Goal: Task Accomplishment & Management: Complete application form

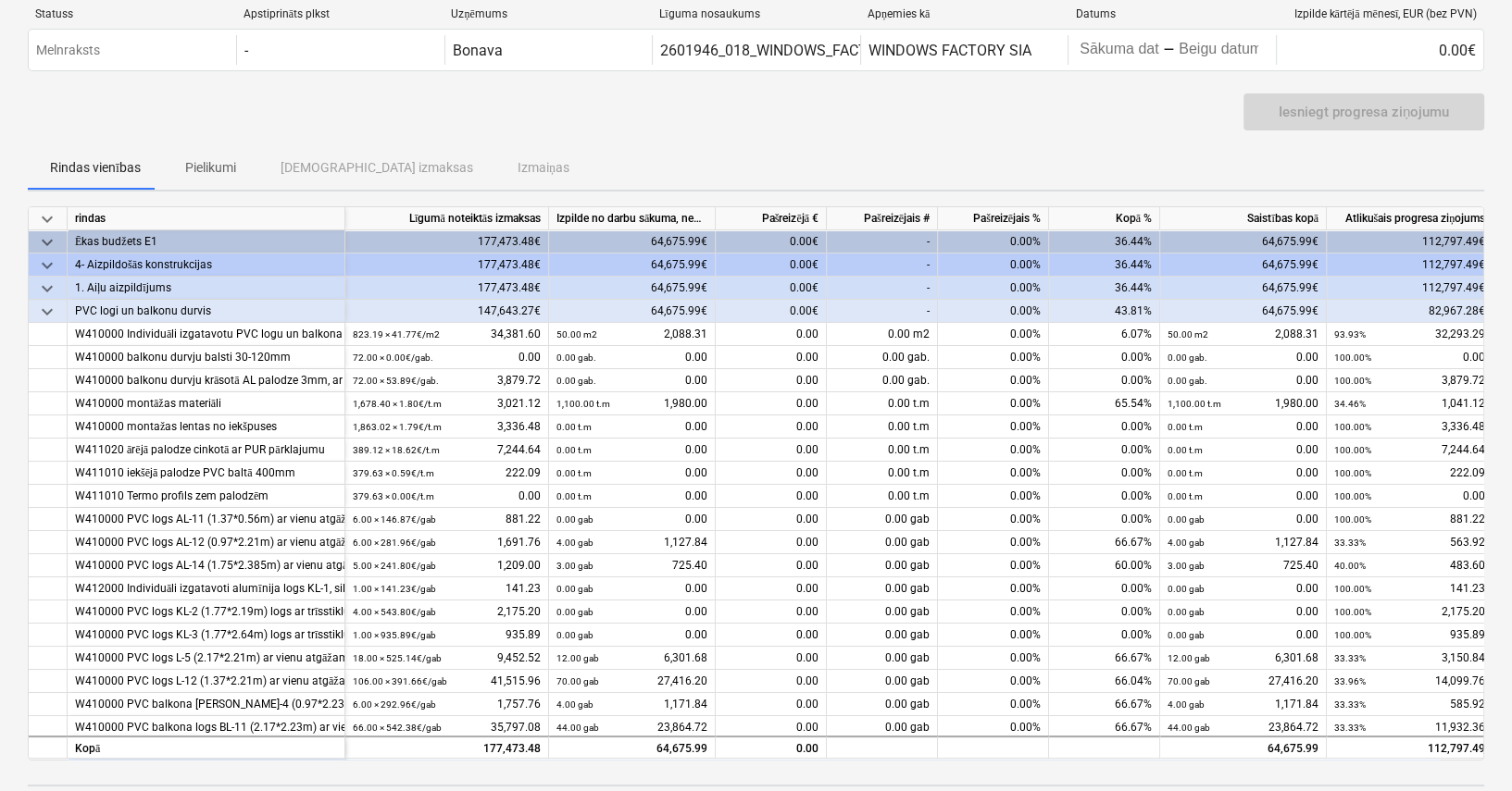
scroll to position [93, 0]
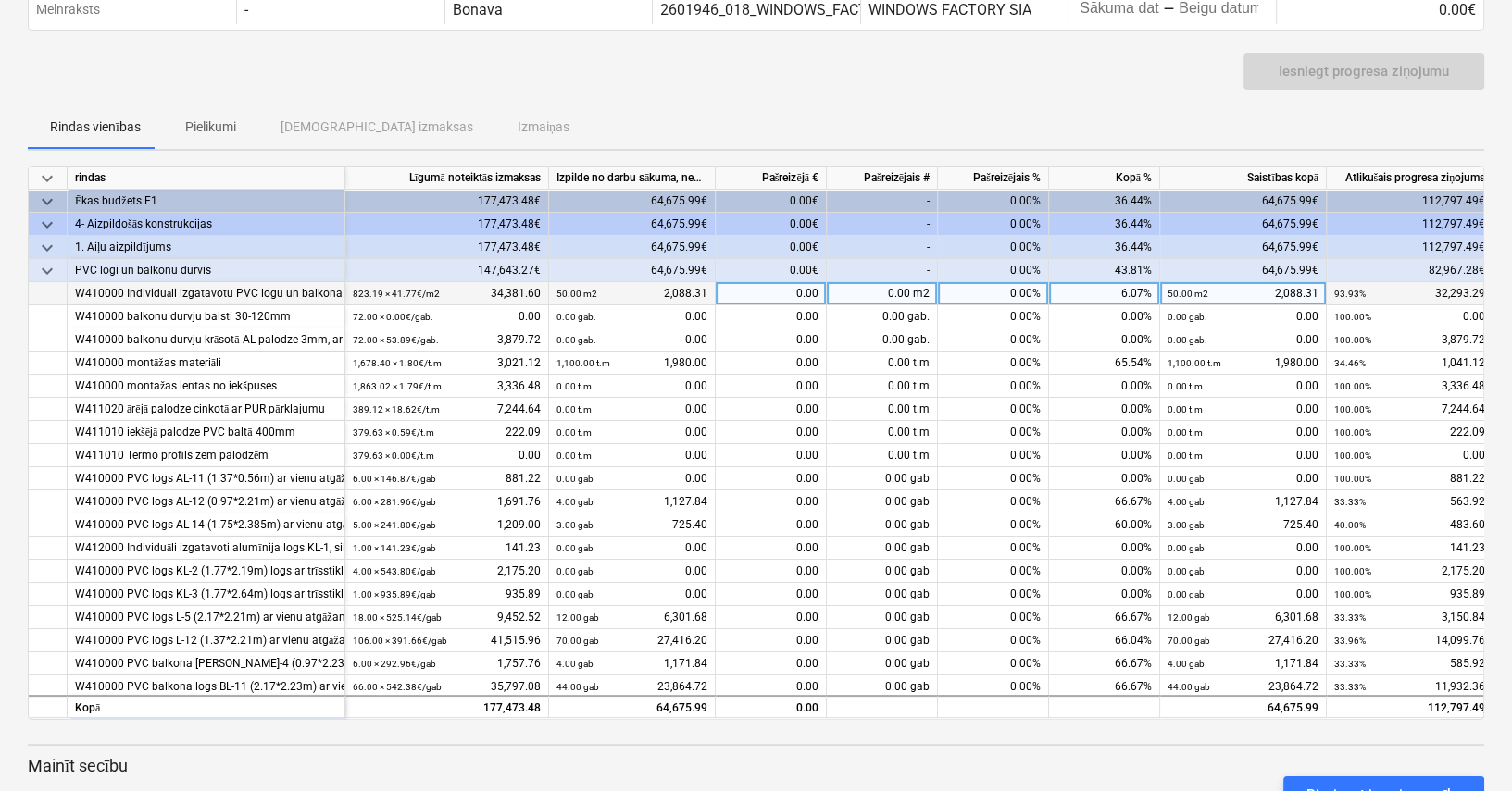
click at [292, 291] on div "W410000 Individuāli izgatavotu PVC logu un balkona durvju montāža, trīsslāņu pa…" at bounding box center [205, 294] width 262 height 24
click at [300, 284] on div "W410000 Individuāli izgatavotu PVC logu un balkona durvju montāža, trīsslāņu pa…" at bounding box center [205, 294] width 262 height 24
click at [239, 294] on div "W410000 Individuāli izgatavotu PVC logu un balkona durvju montāža, trīsslāņu pa…" at bounding box center [205, 294] width 262 height 24
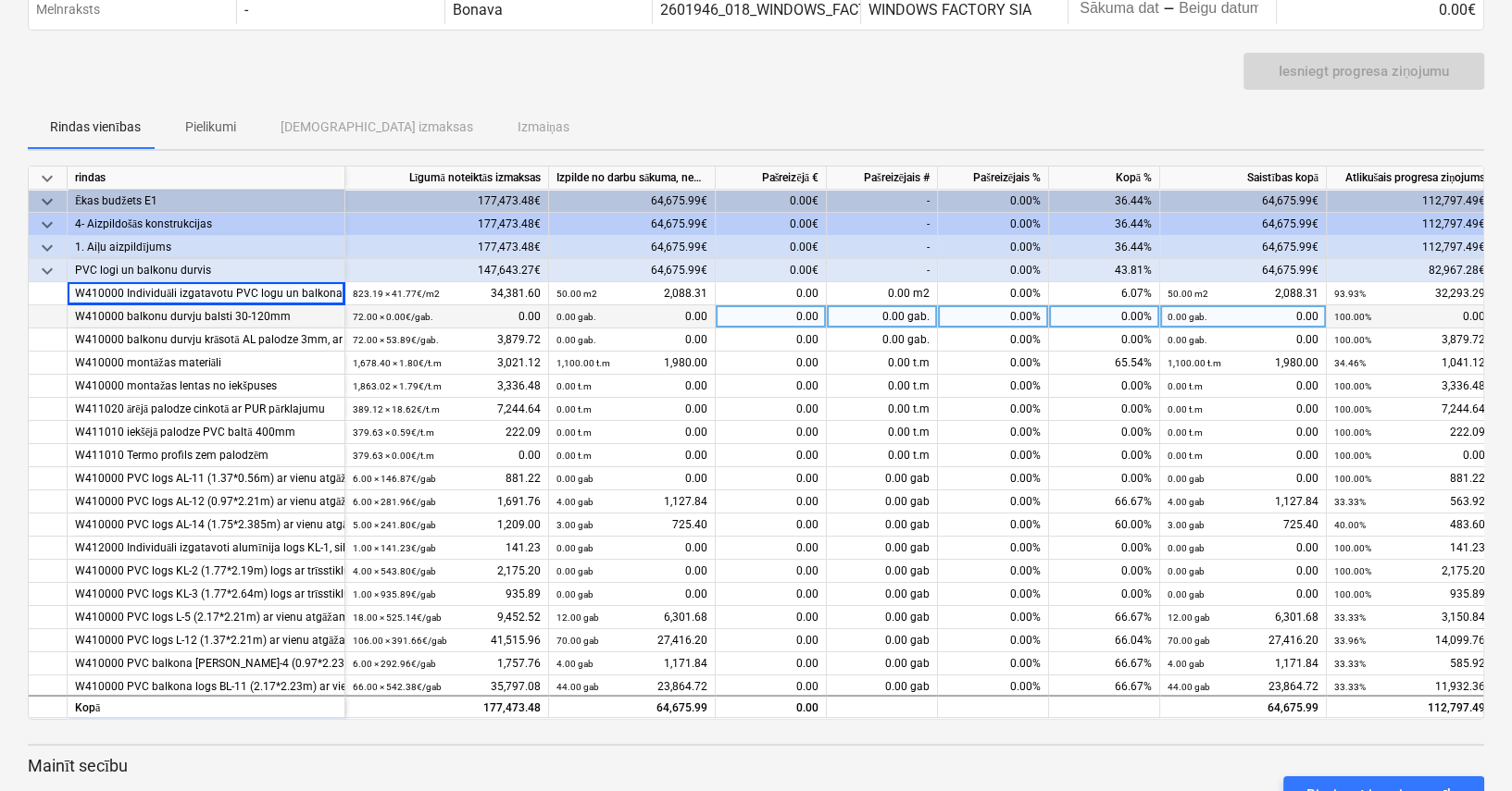
click at [240, 314] on div "W410000 balkonu durvju balsti 30-120mm" at bounding box center [205, 317] width 262 height 24
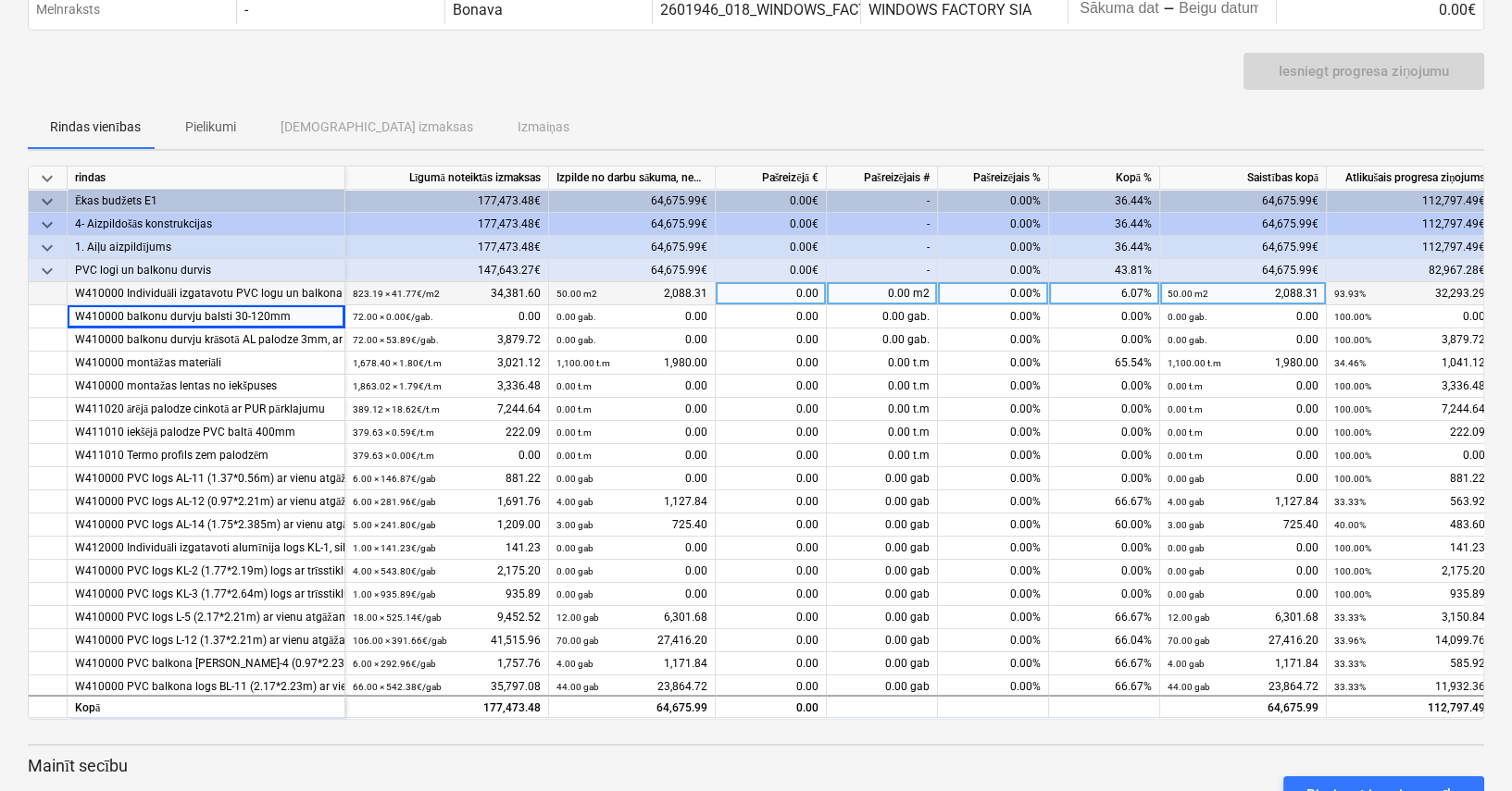
click at [222, 293] on div "W410000 Individuāli izgatavotu PVC logu un balkona durvju montāža, trīsslāņu pa…" at bounding box center [205, 294] width 262 height 24
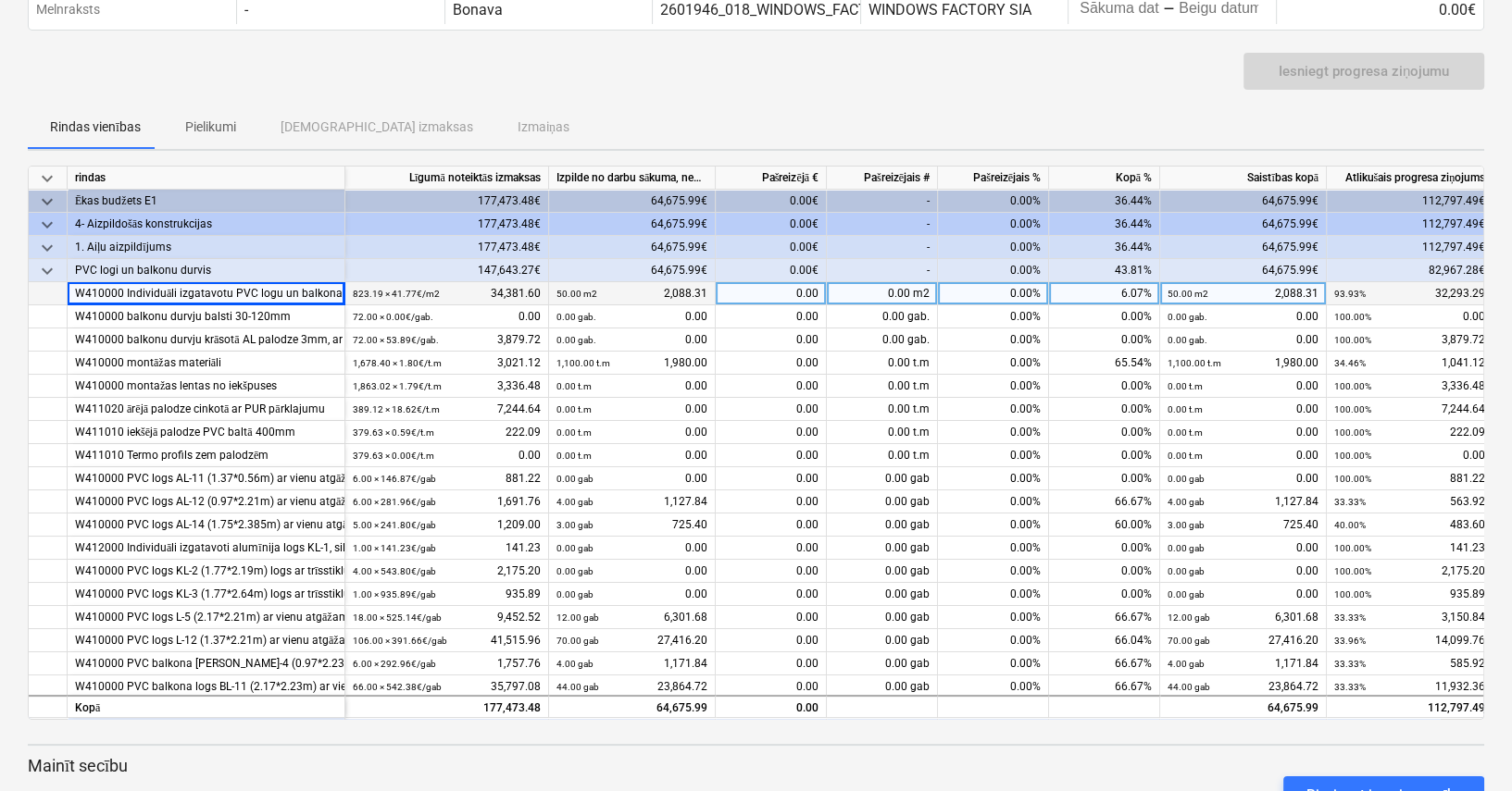
click at [229, 293] on div "W410000 Individuāli izgatavotu PVC logu un balkona durvju montāža, trīsslāņu pa…" at bounding box center [205, 294] width 262 height 24
click at [281, 292] on div "W410000 Individuāli izgatavotu PVC logu un balkona durvju montāža, trīsslāņu pa…" at bounding box center [205, 294] width 262 height 24
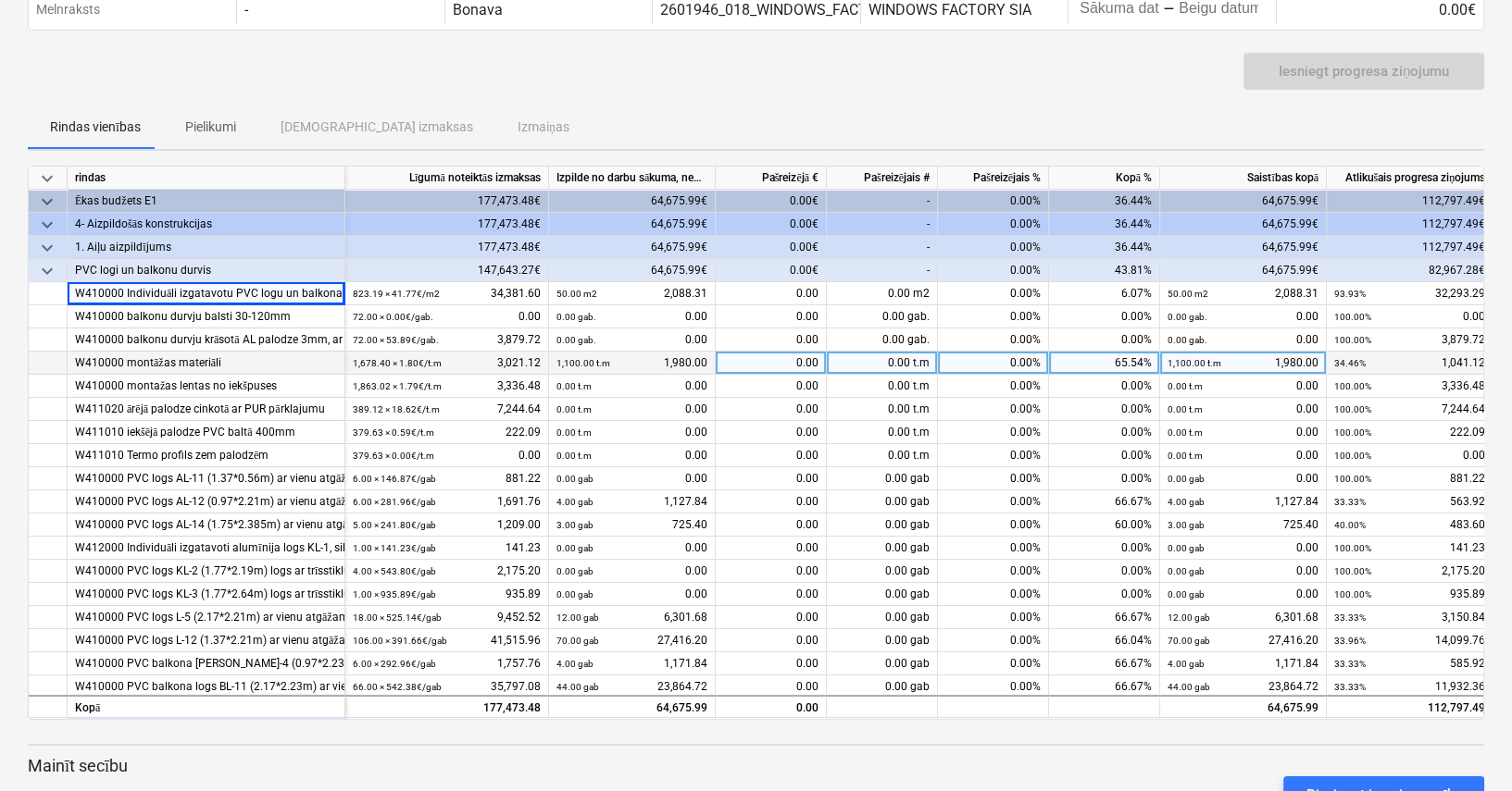
click at [877, 361] on div "0.00 t.m" at bounding box center [883, 363] width 111 height 24
type input "500"
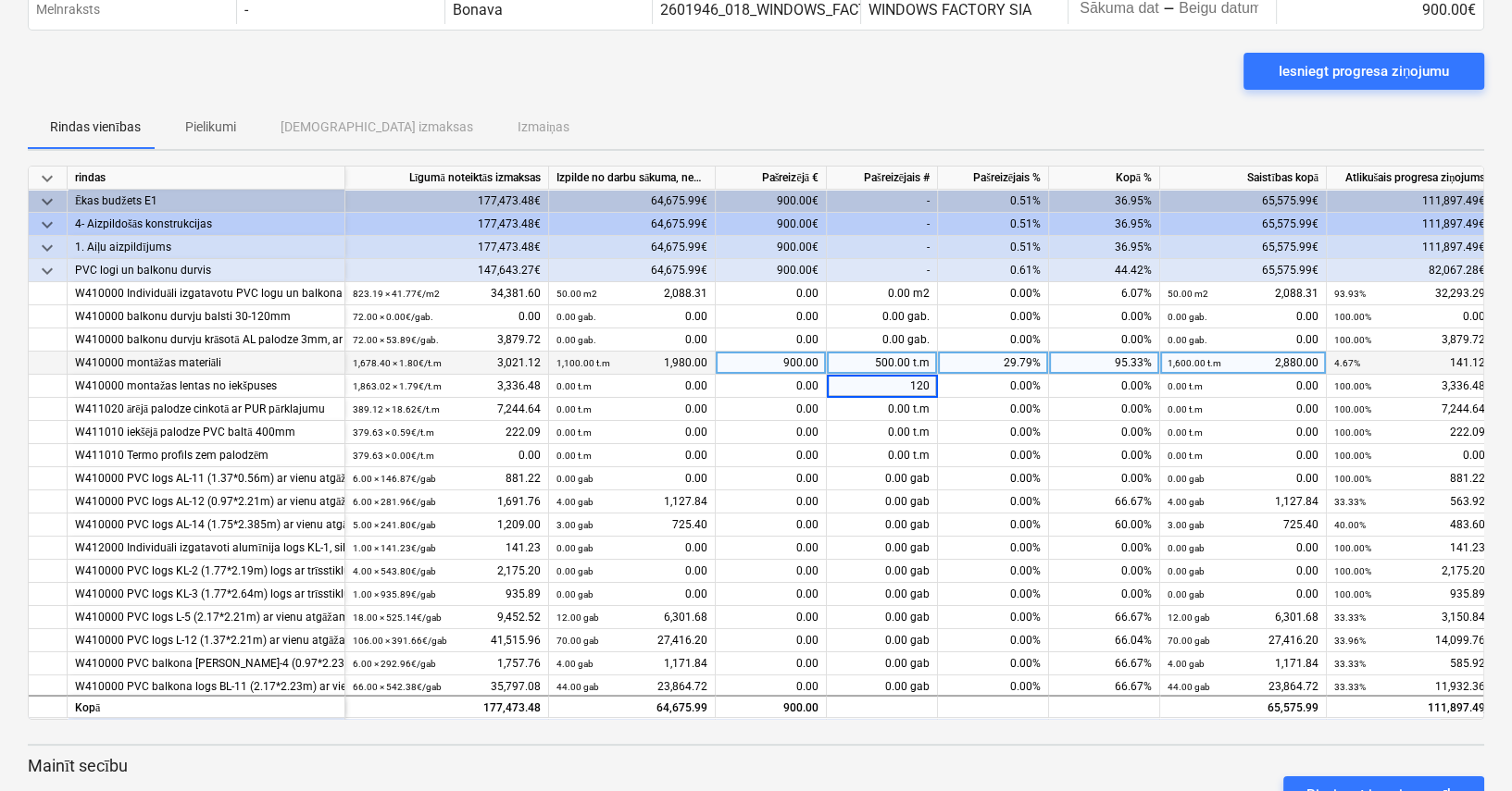
type input "1200"
type input "1000"
type input "600"
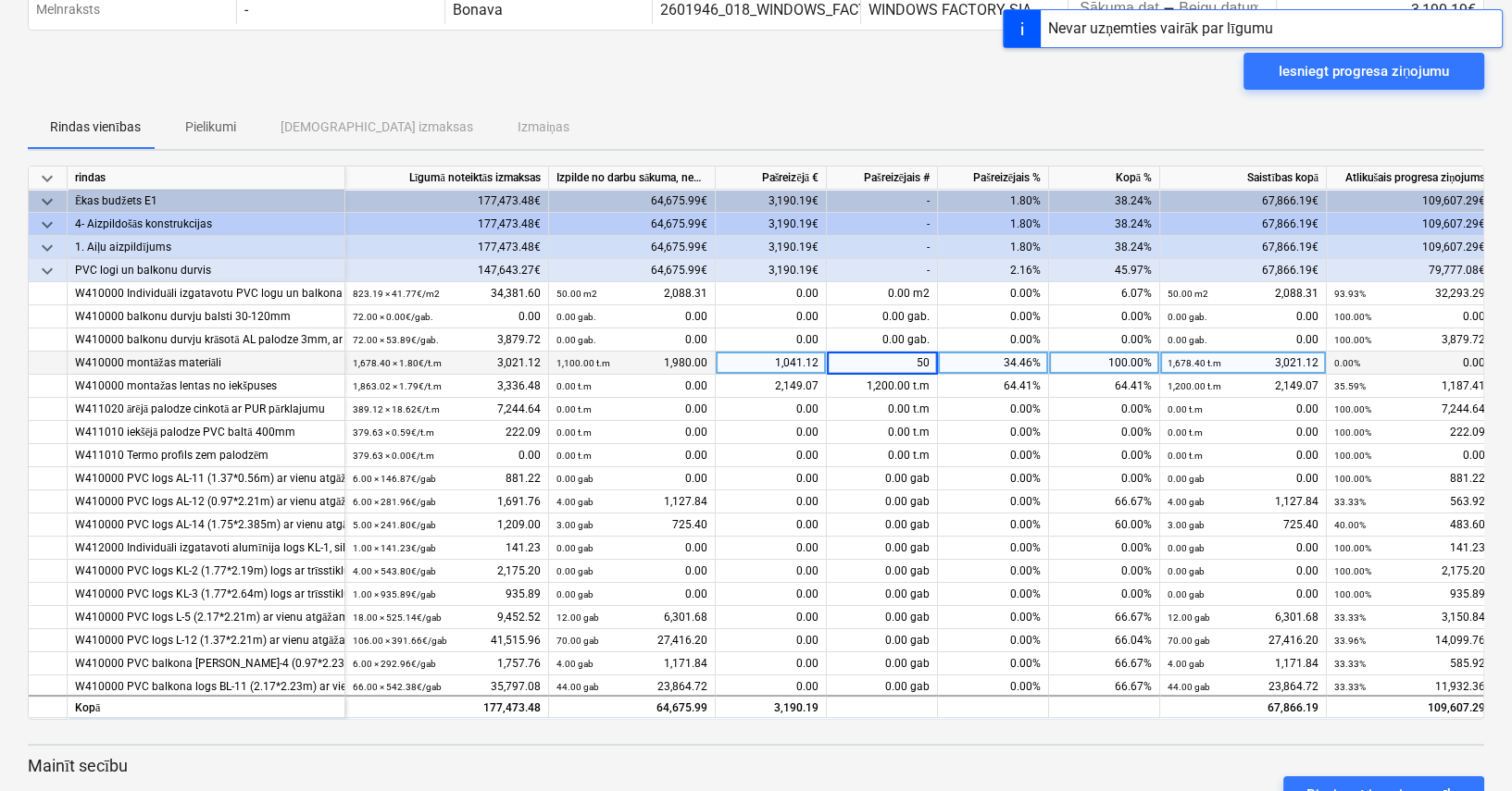
type input "500"
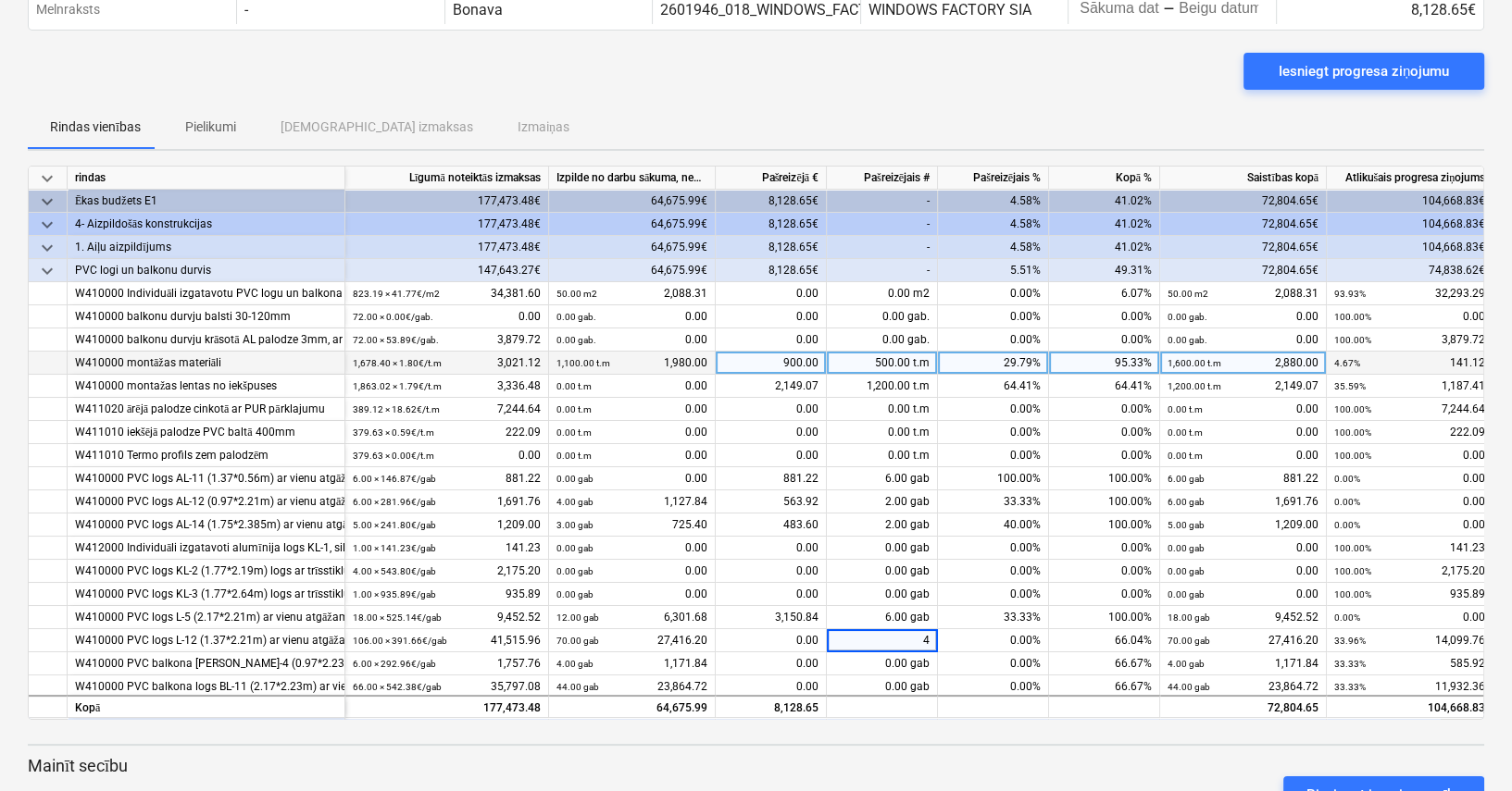
type input "40"
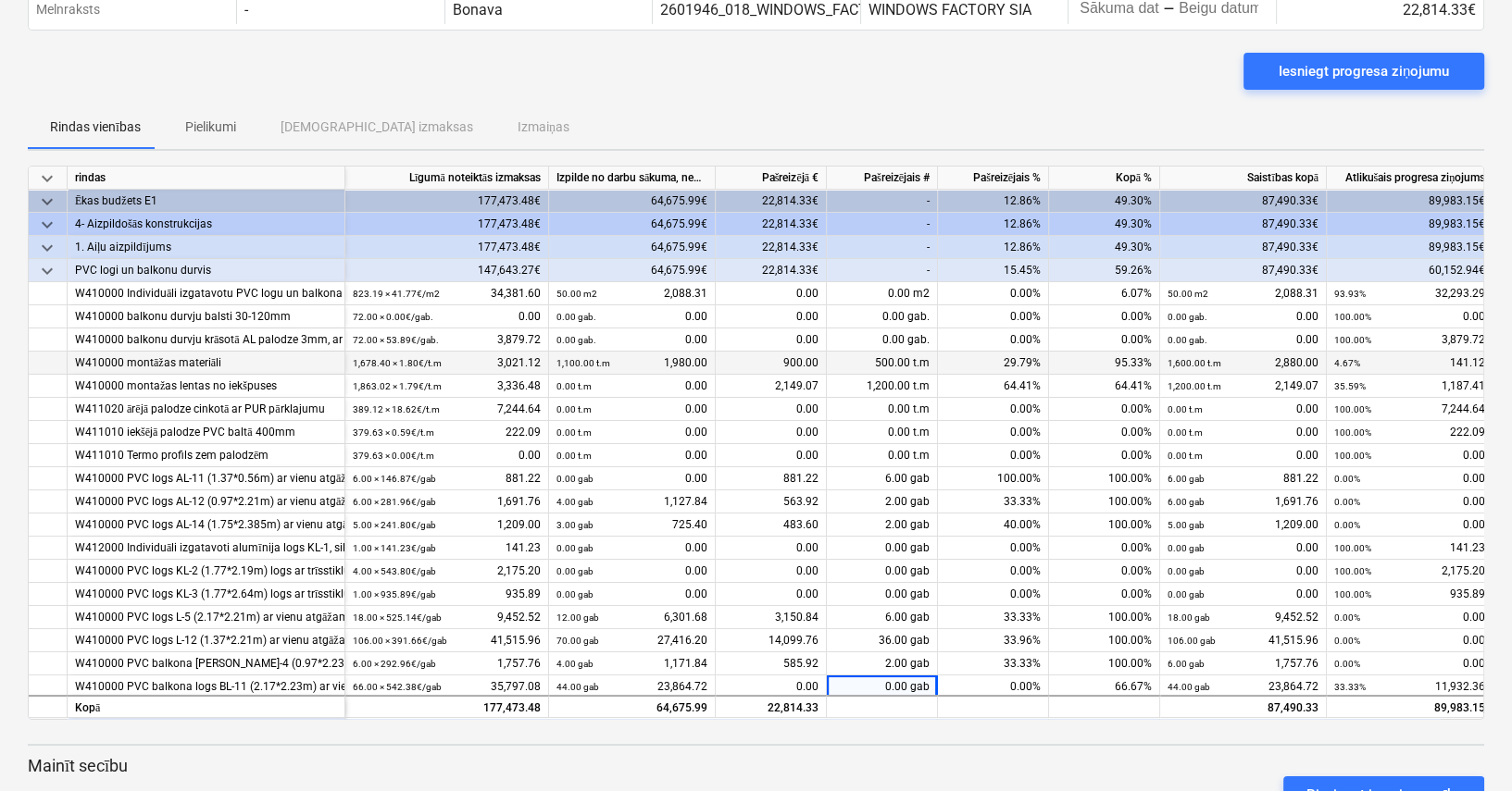
scroll to position [8, 0]
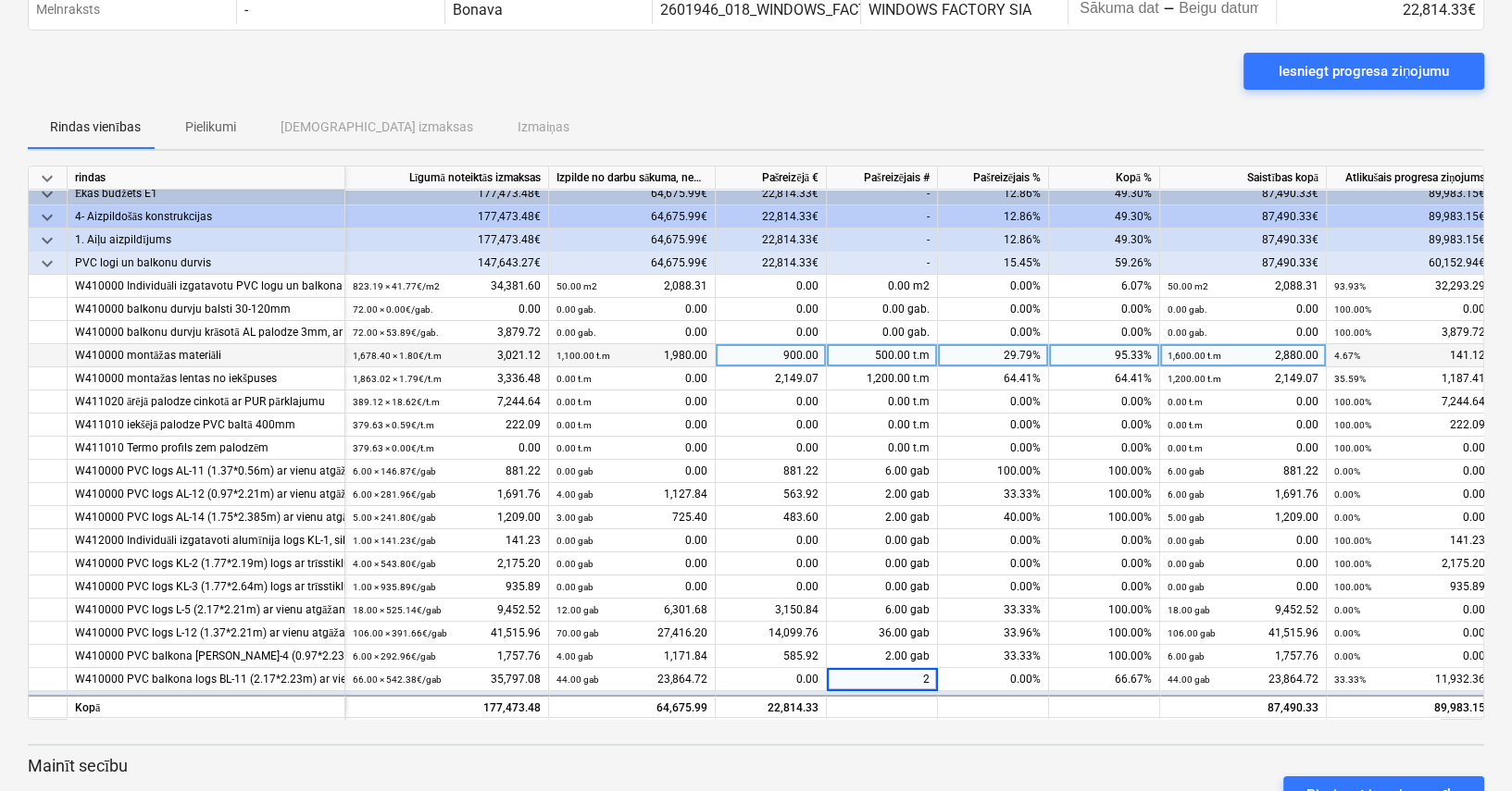
type input "22"
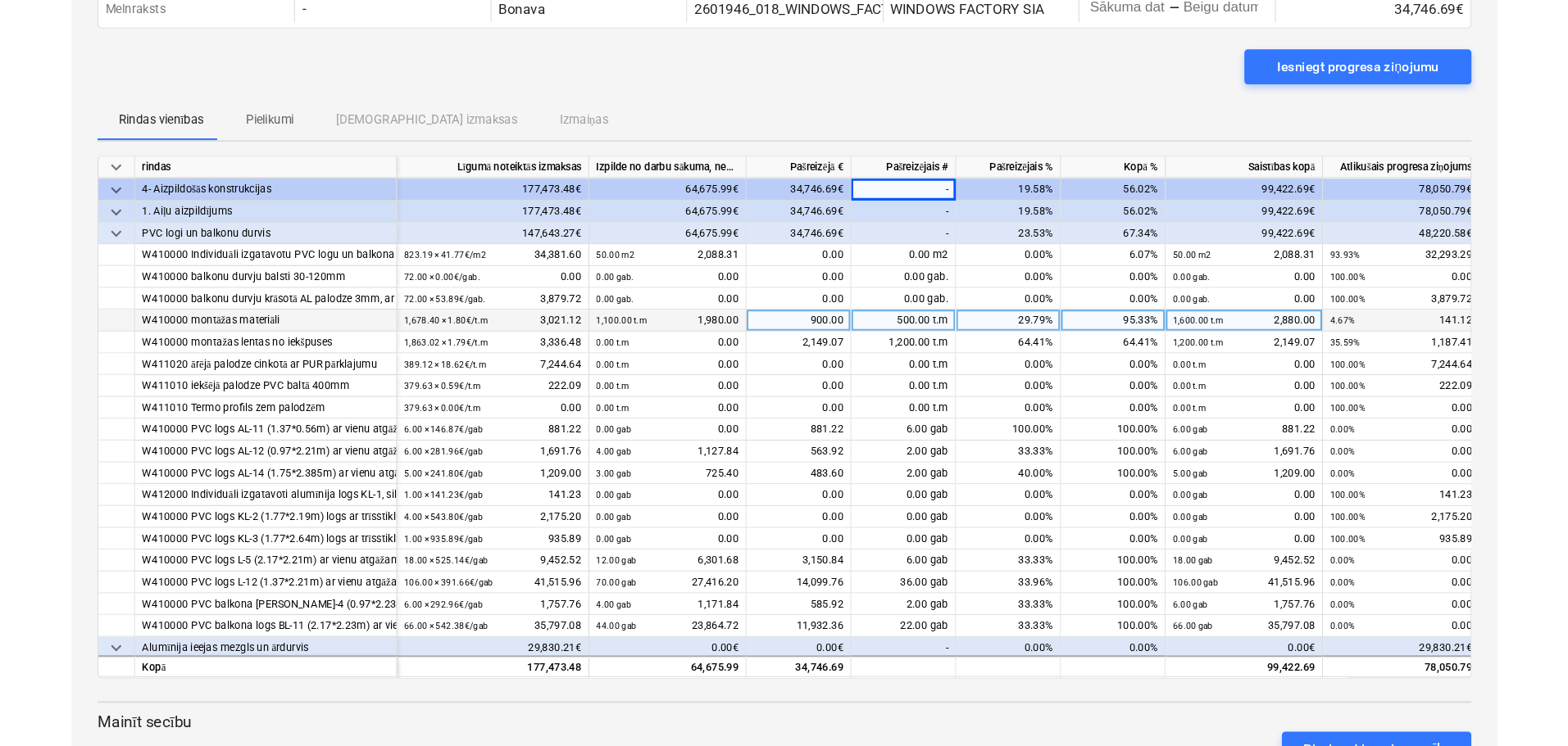
scroll to position [0, 0]
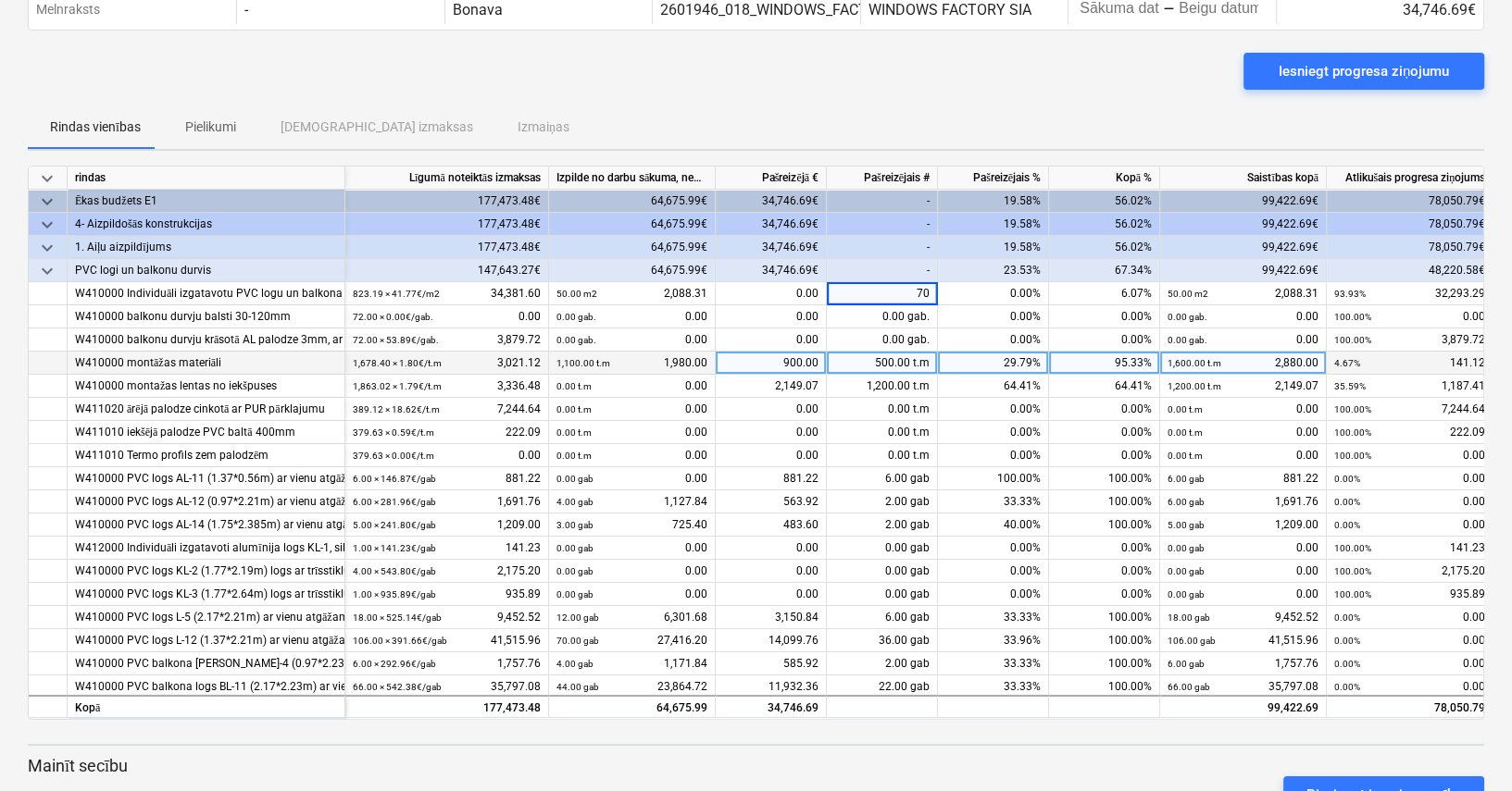
type input "700"
type input "650"
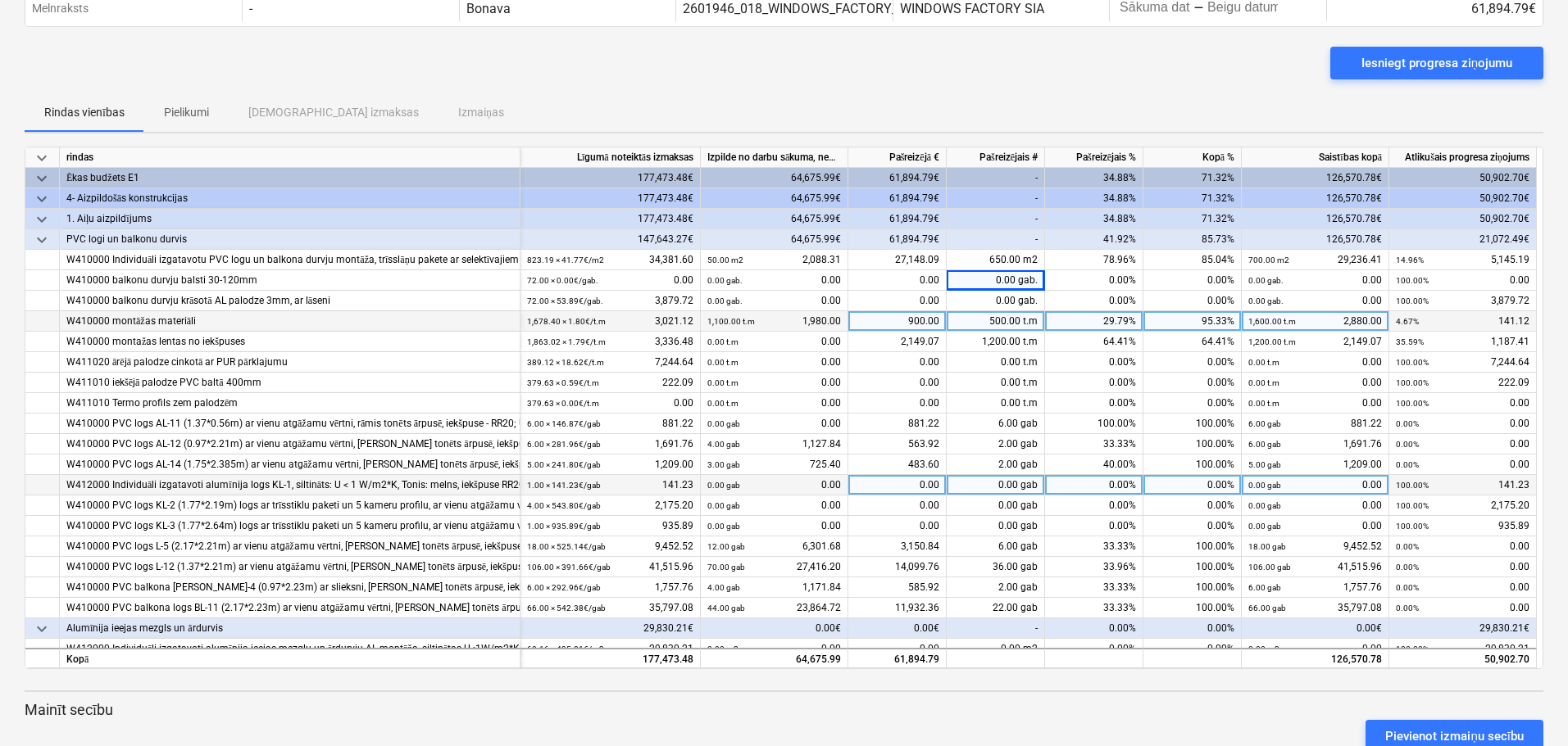
scroll to position [53, 0]
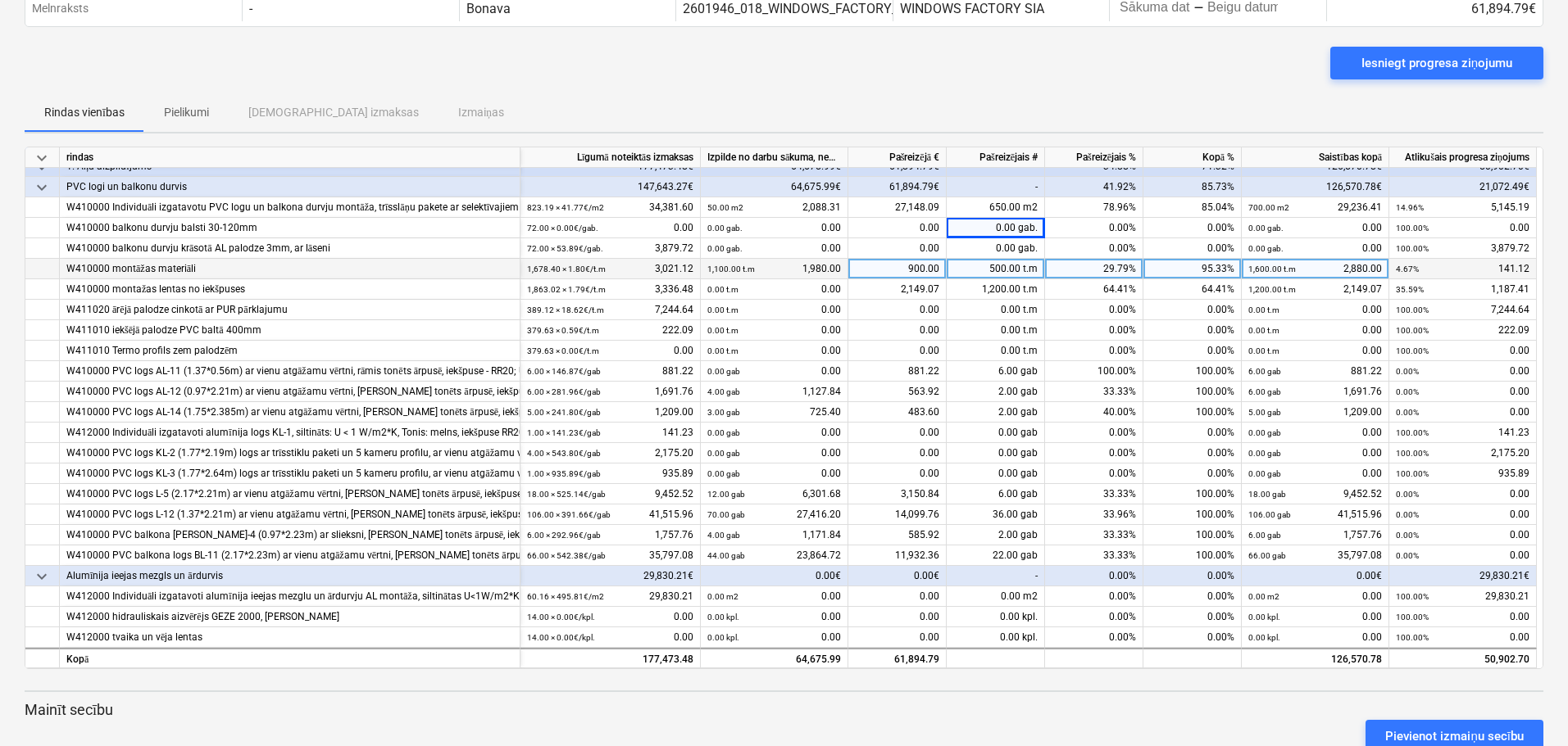
click at [1060, 699] on p "Mainīt secību" at bounding box center [783, 710] width 1519 height 20
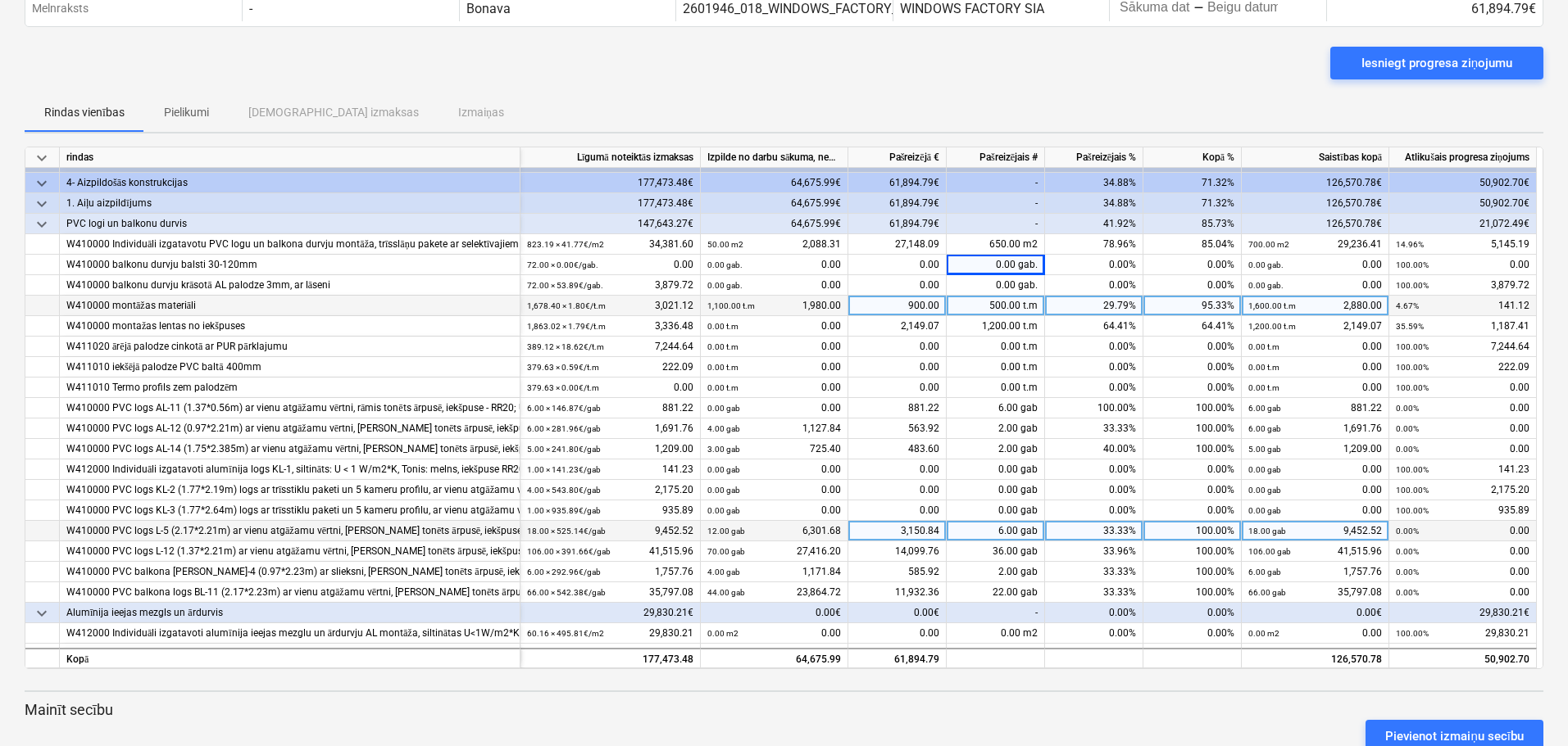
scroll to position [0, 0]
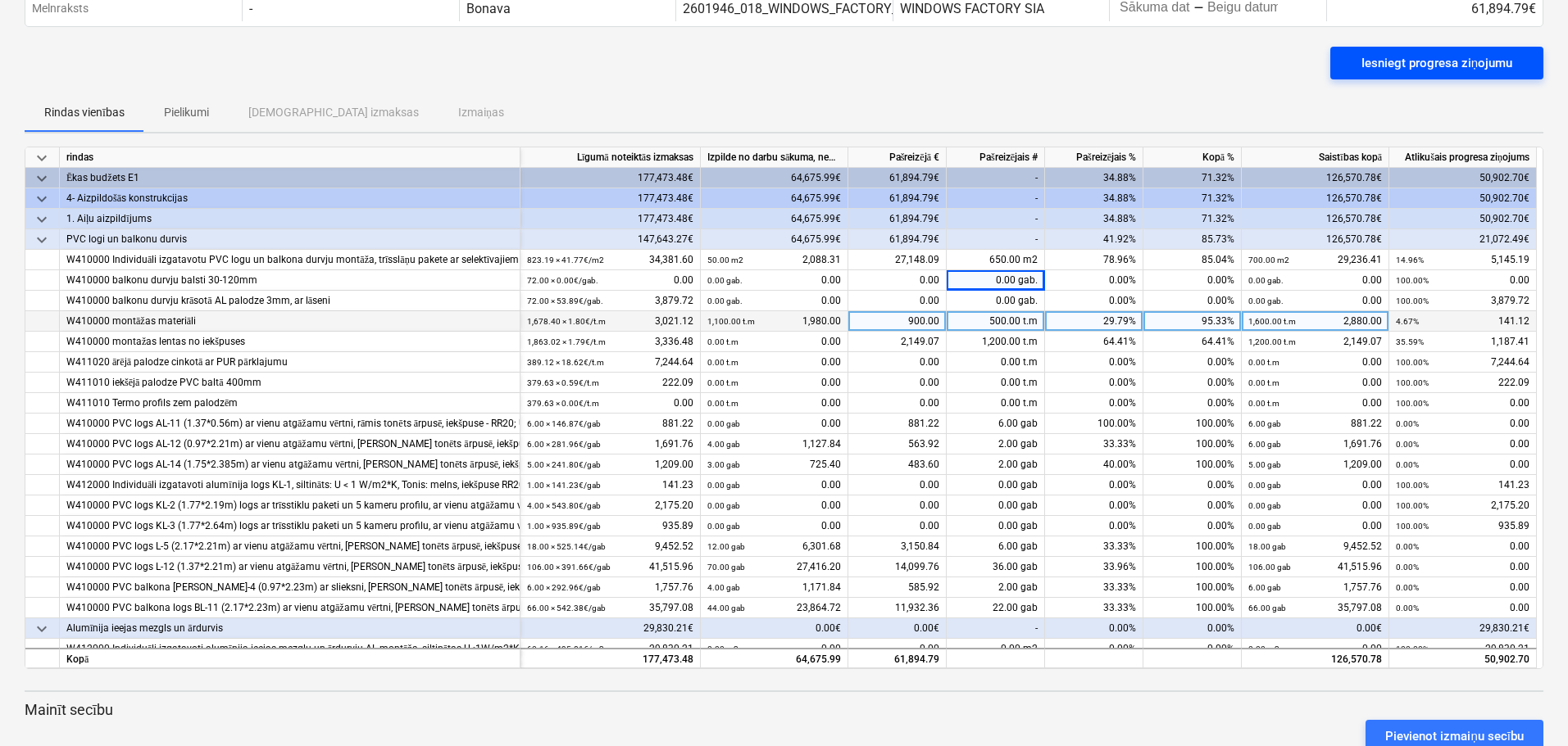
click at [1337, 60] on div "Iesniegt progresa ziņojumu" at bounding box center [1437, 63] width 150 height 21
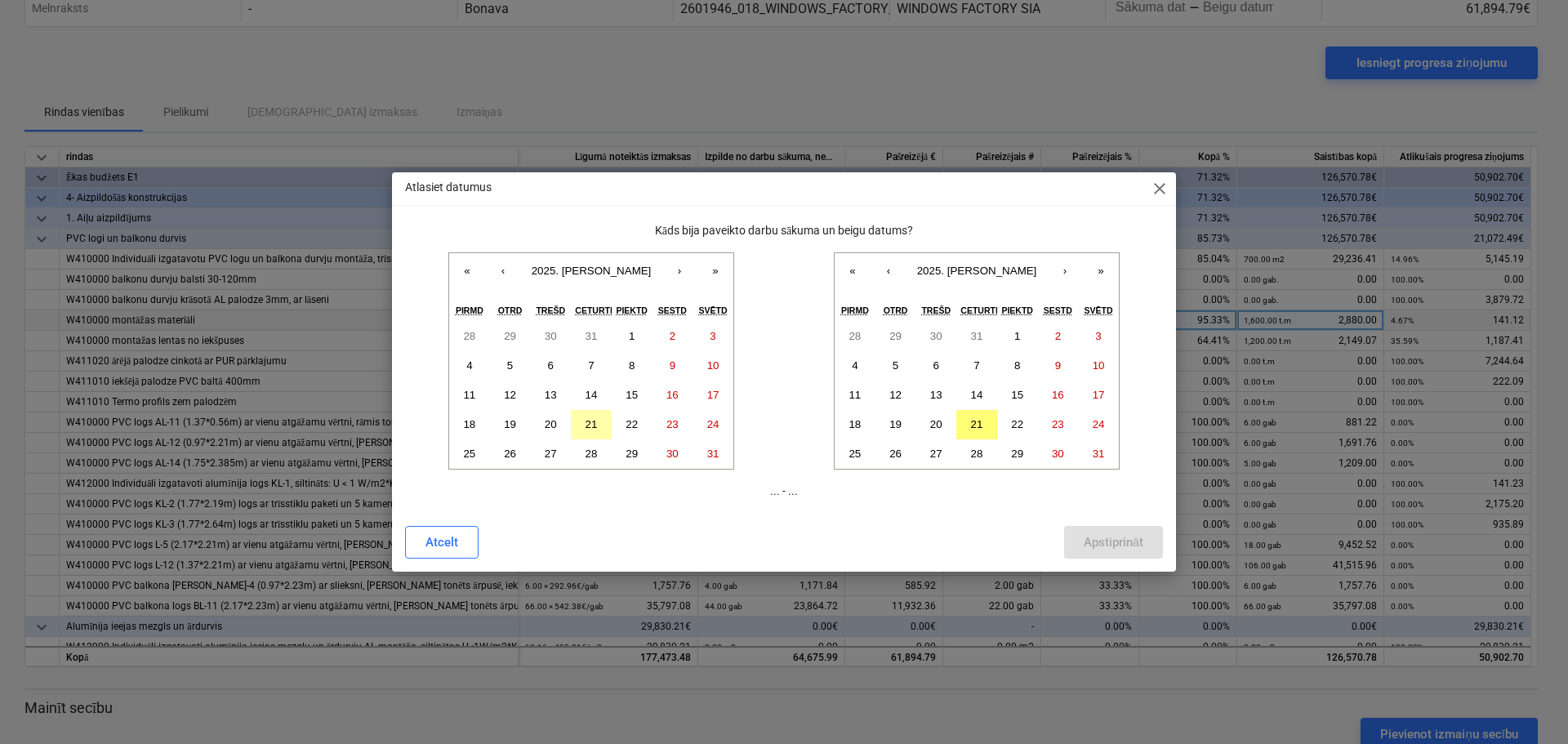
click at [590, 418] on abbr "21" at bounding box center [591, 424] width 12 height 12
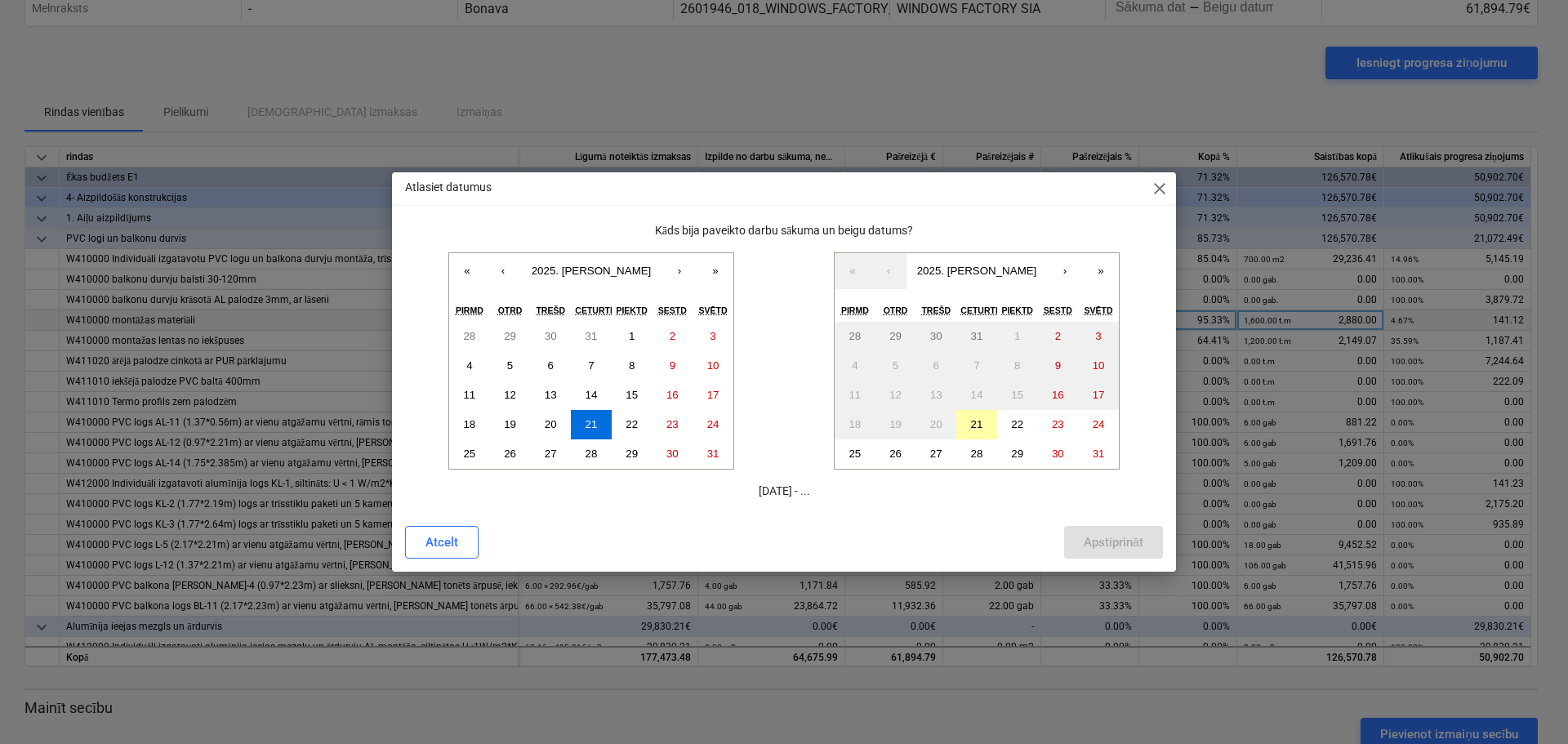
click at [980, 421] on abbr "21" at bounding box center [977, 424] width 12 height 12
click at [635, 332] on abbr "1" at bounding box center [631, 336] width 6 height 12
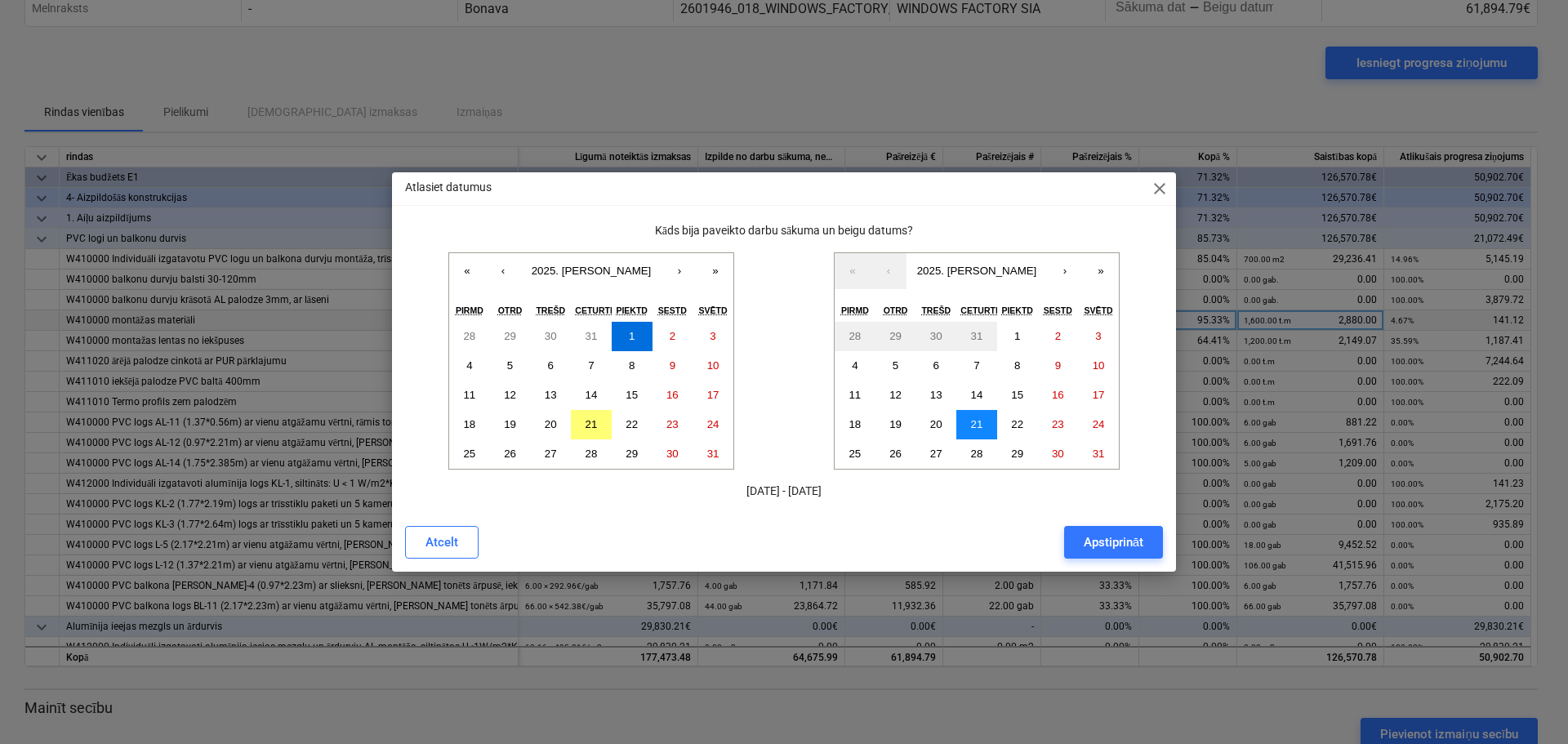
click at [975, 421] on abbr "21" at bounding box center [977, 424] width 12 height 12
click at [1108, 538] on div "Apstiprināt" at bounding box center [1113, 542] width 60 height 21
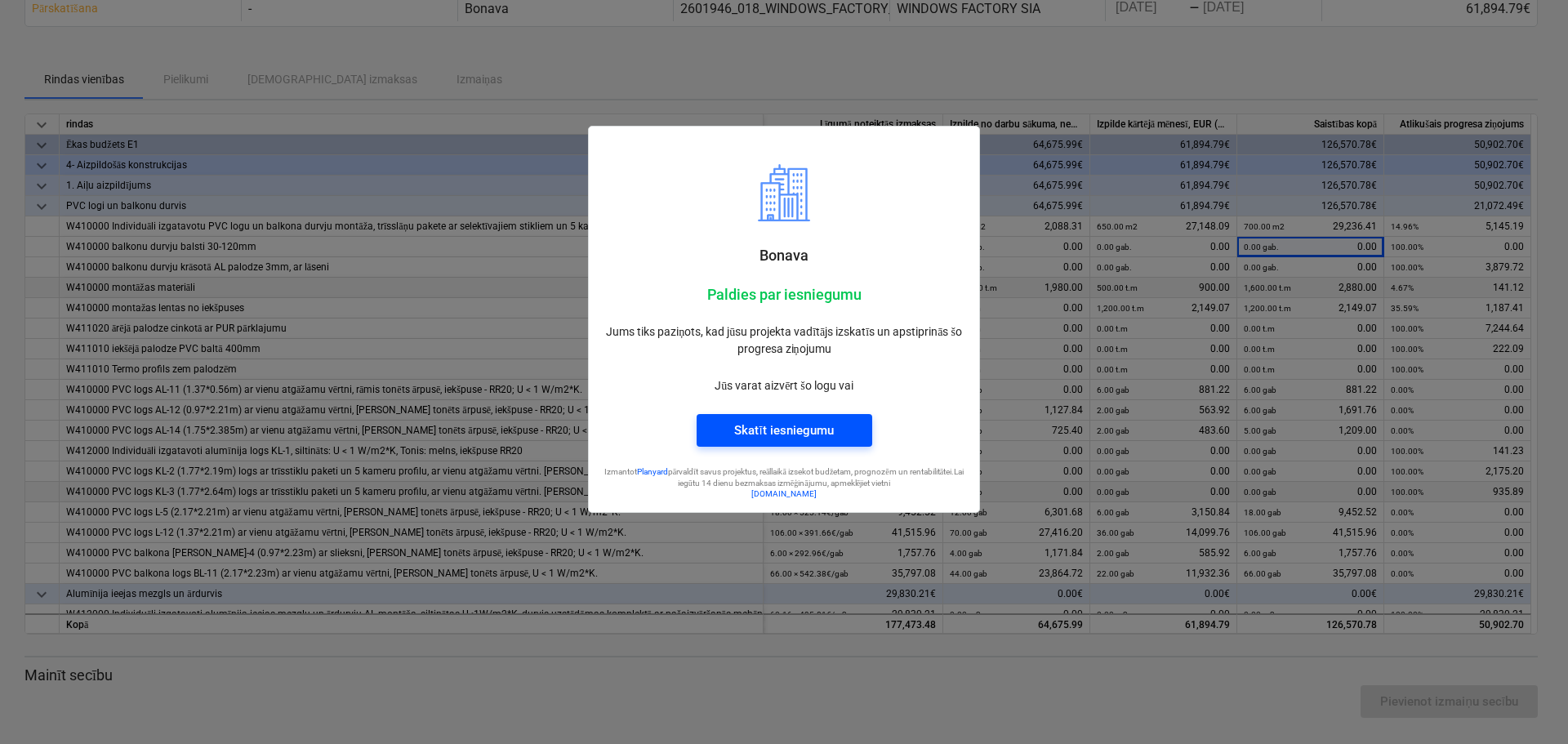
click at [811, 430] on div "Skatīt iesniegumu" at bounding box center [783, 430] width 99 height 21
